Goal: Task Accomplishment & Management: Use online tool/utility

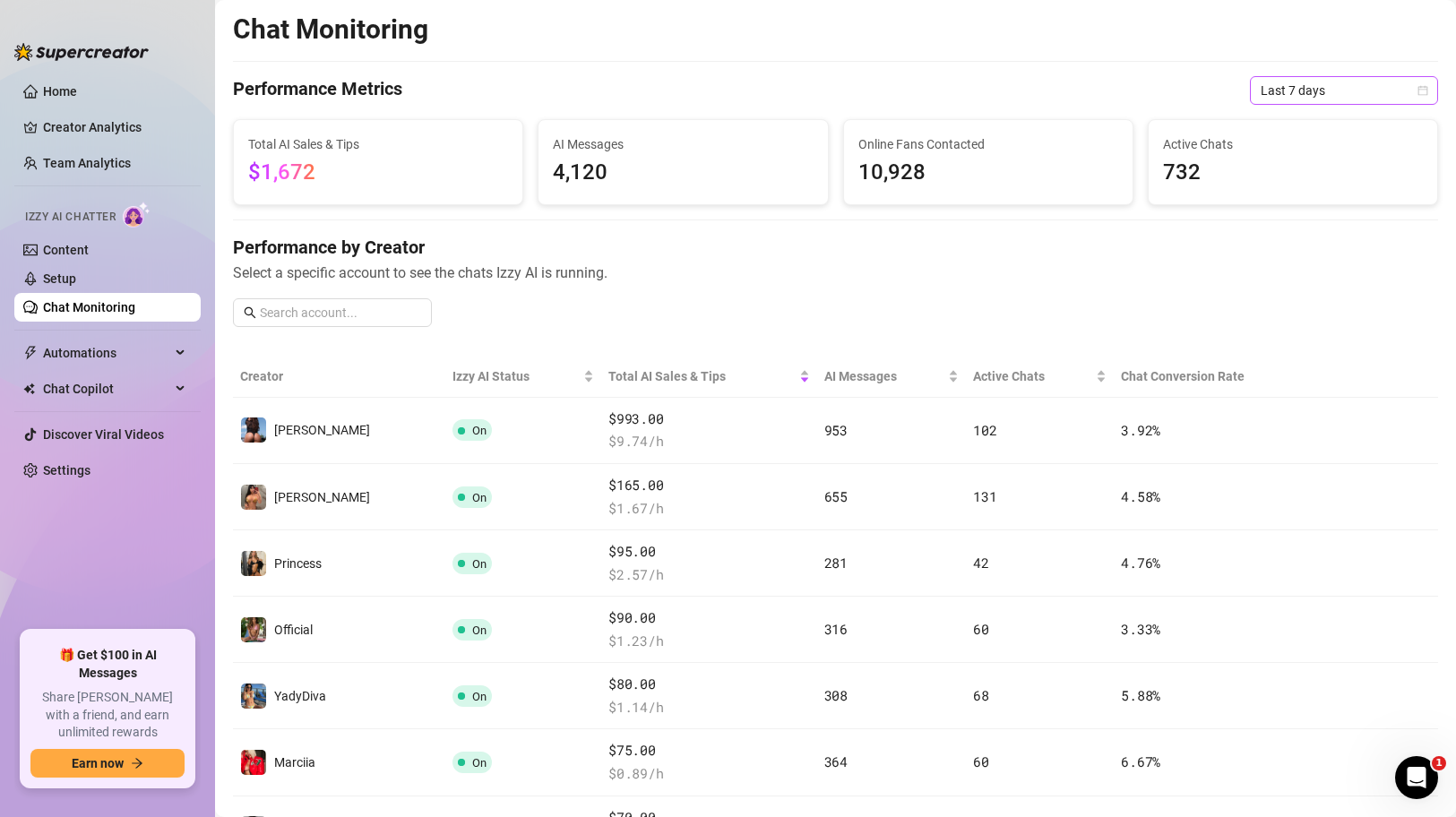
click at [1353, 95] on span "Last 7 days" at bounding box center [1344, 89] width 167 height 26
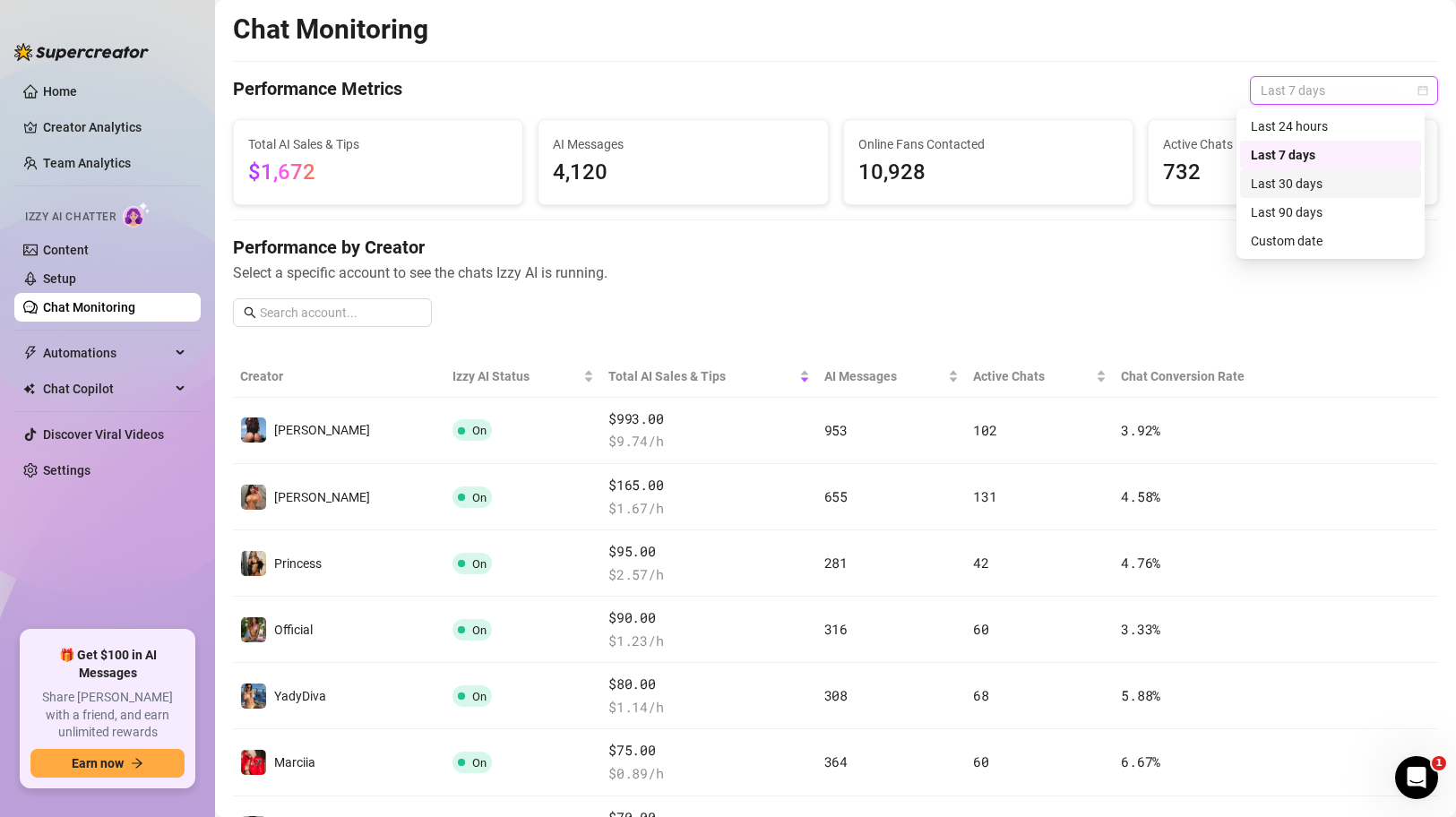
click at [1318, 185] on div "Last 30 days" at bounding box center [1330, 184] width 160 height 20
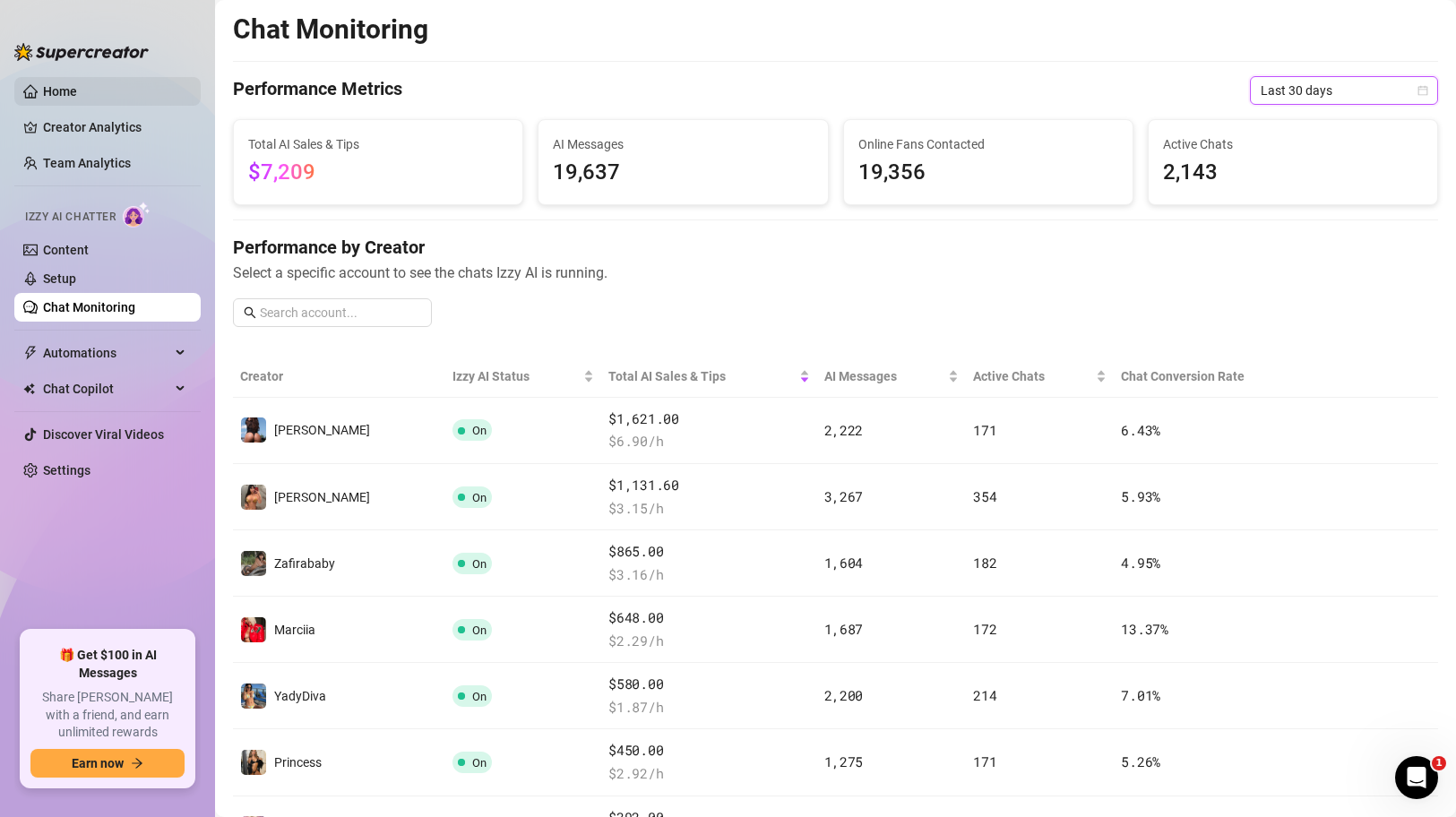
click at [74, 91] on link "Home" at bounding box center [59, 91] width 34 height 15
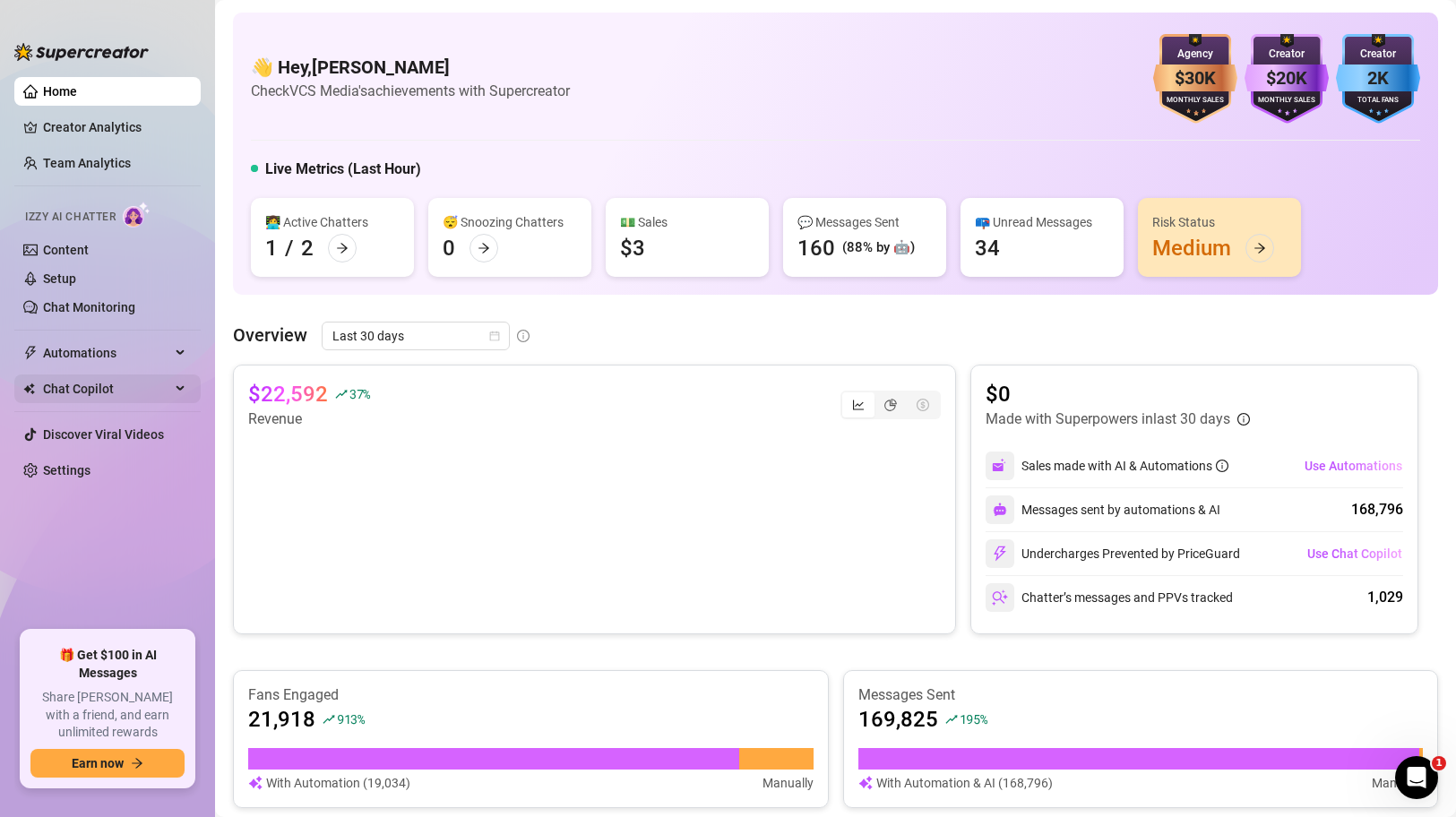
click at [99, 391] on span "Chat Copilot" at bounding box center [106, 388] width 127 height 28
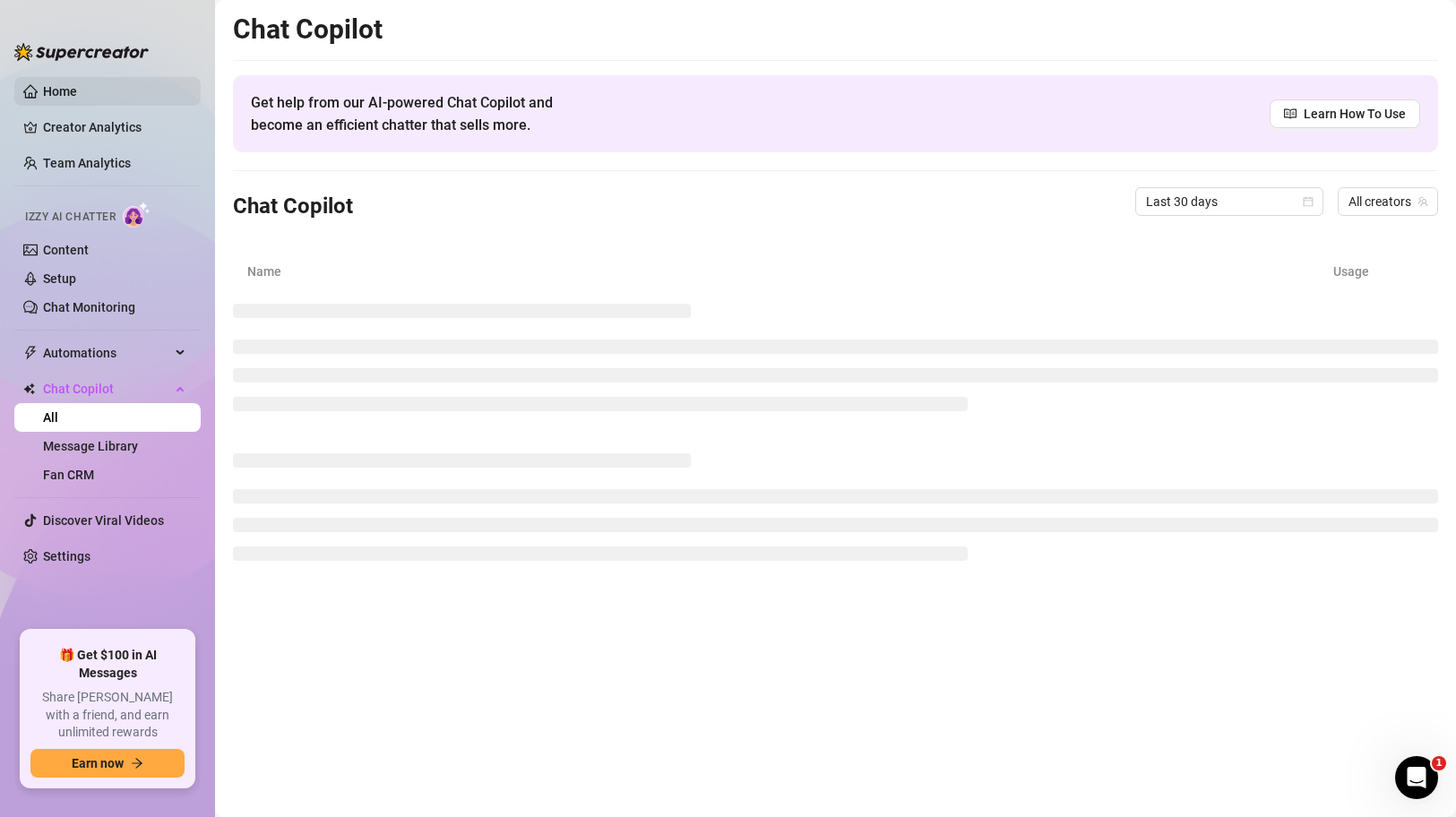
click at [77, 95] on link "Home" at bounding box center [59, 91] width 34 height 15
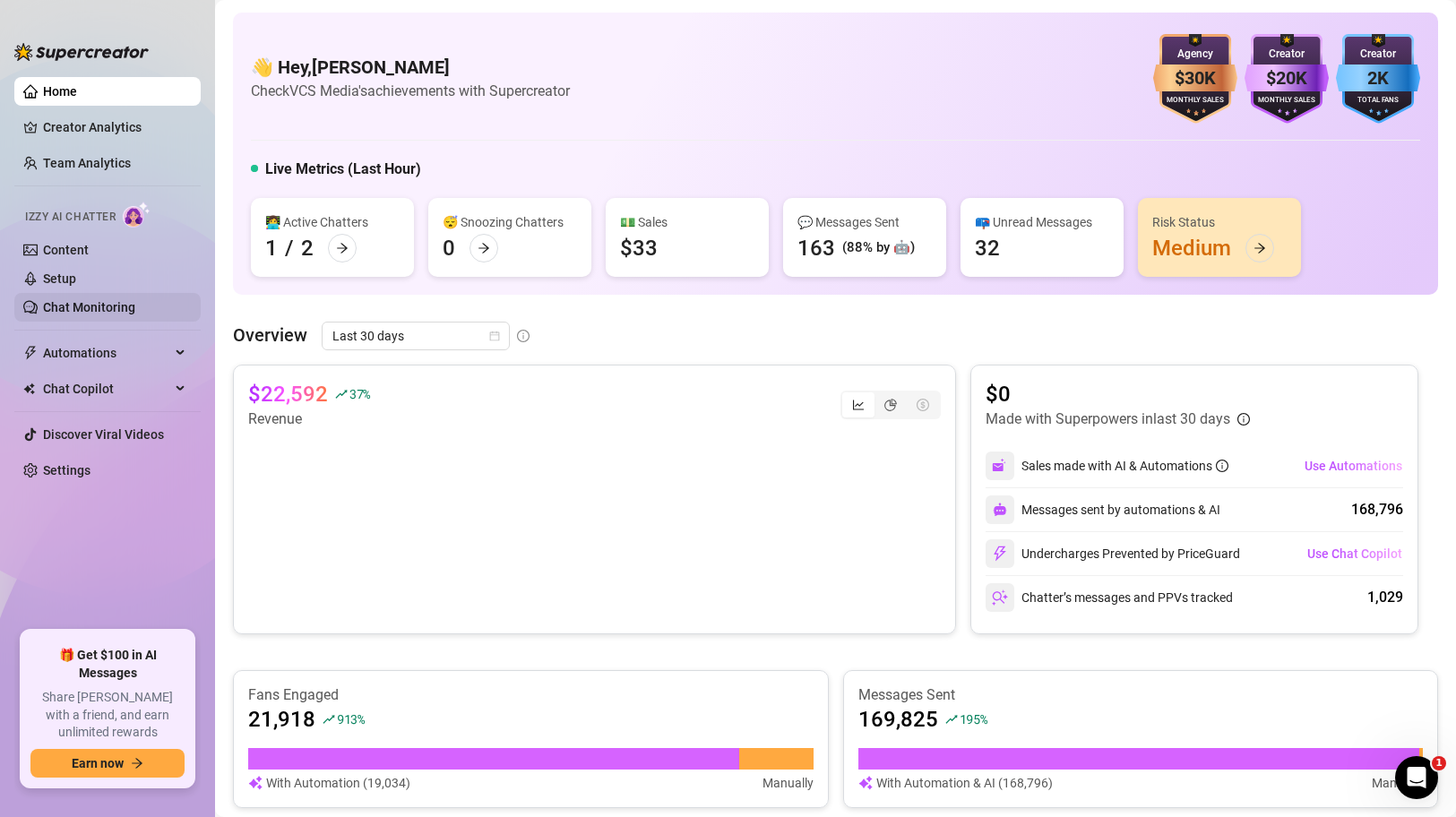
click at [108, 313] on link "Chat Monitoring" at bounding box center [88, 307] width 92 height 15
